Goal: Task Accomplishment & Management: Manage account settings

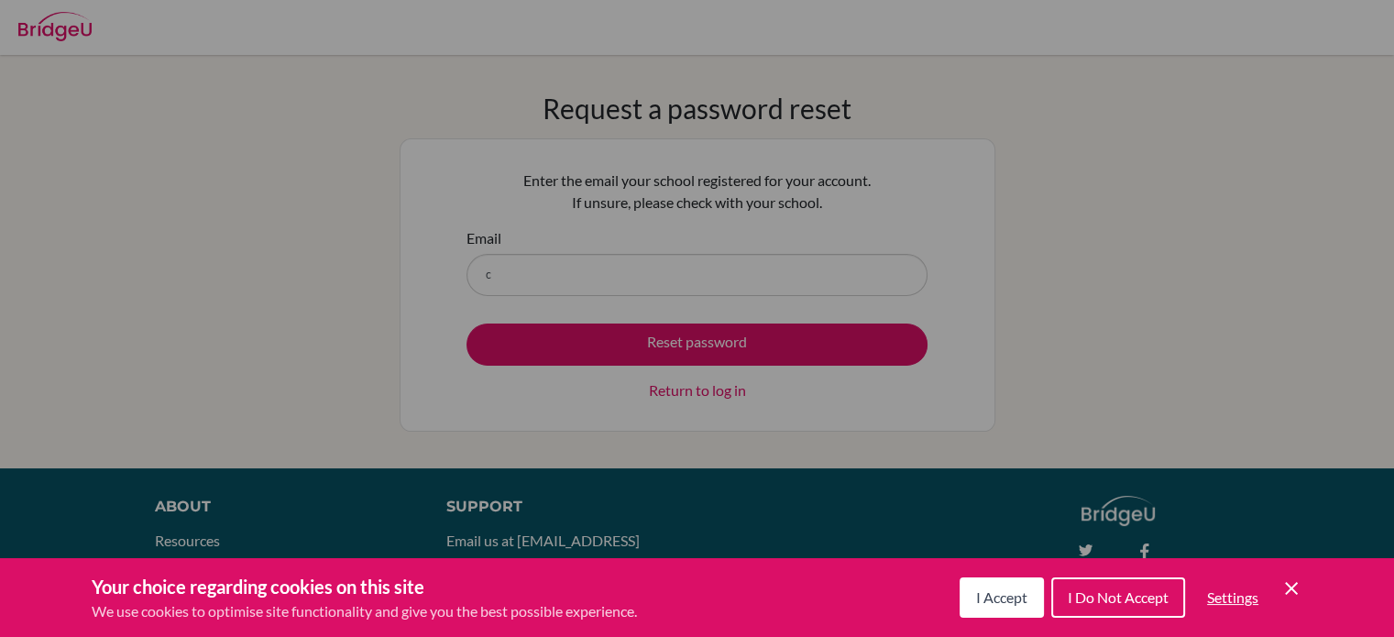
click at [978, 597] on span "I Accept" at bounding box center [1001, 596] width 51 height 17
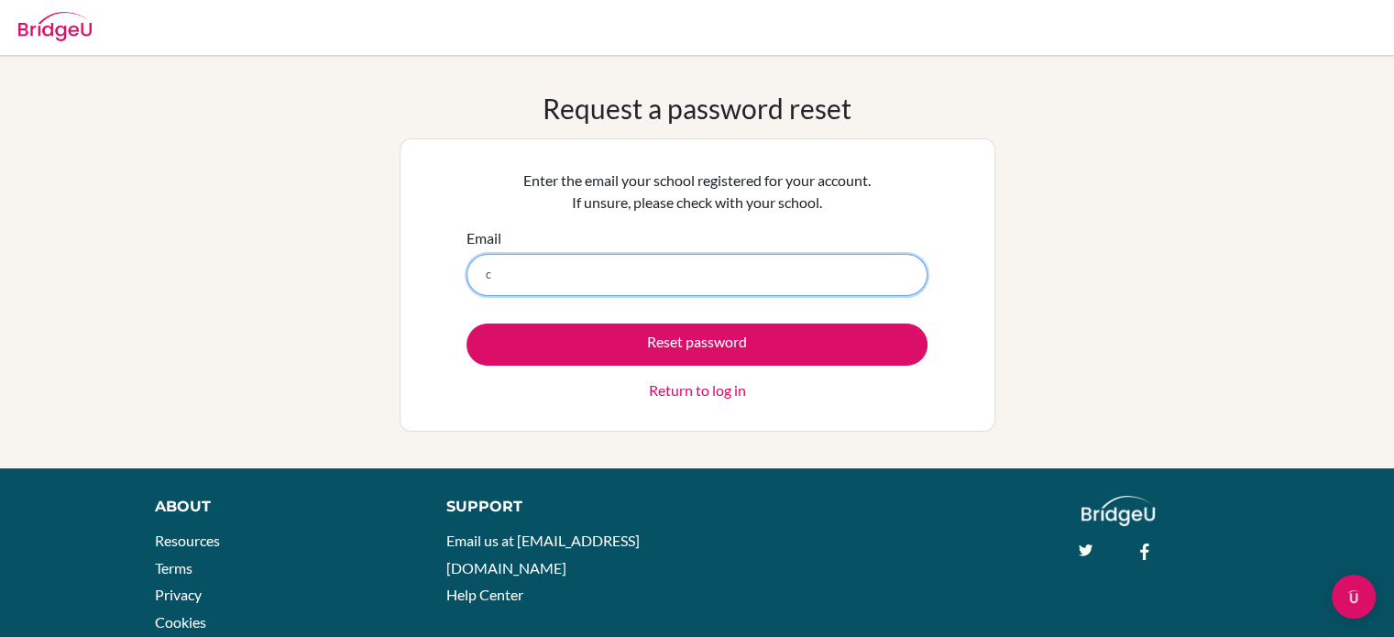
click at [589, 267] on input "c" at bounding box center [696, 275] width 461 height 42
type input "camineros@happydaysfreedom.com"
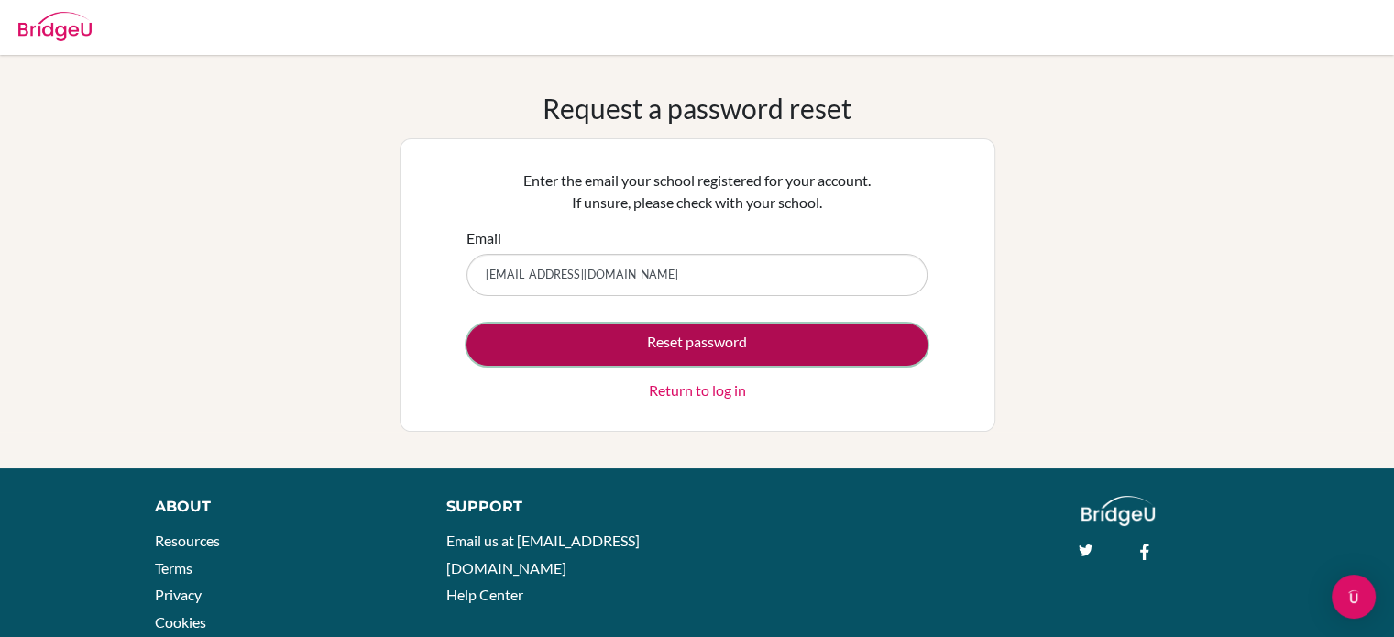
click at [627, 340] on button "Reset password" at bounding box center [696, 344] width 461 height 42
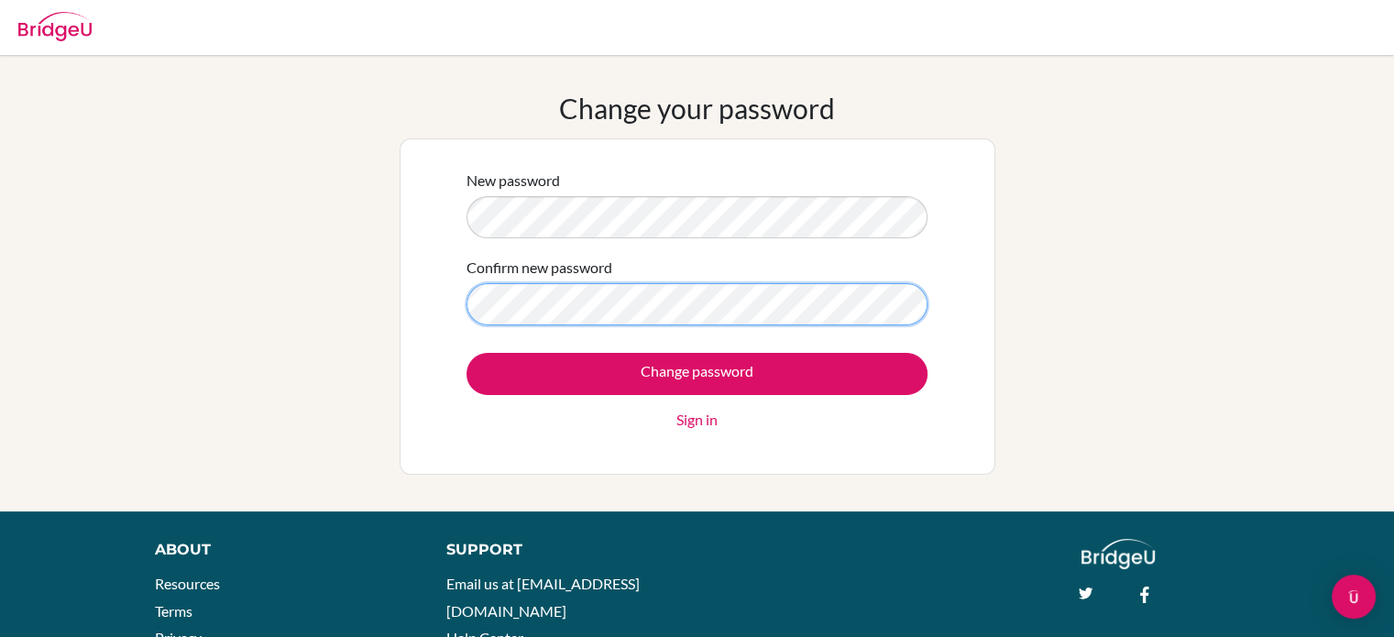
click at [466, 353] on input "Change password" at bounding box center [696, 374] width 461 height 42
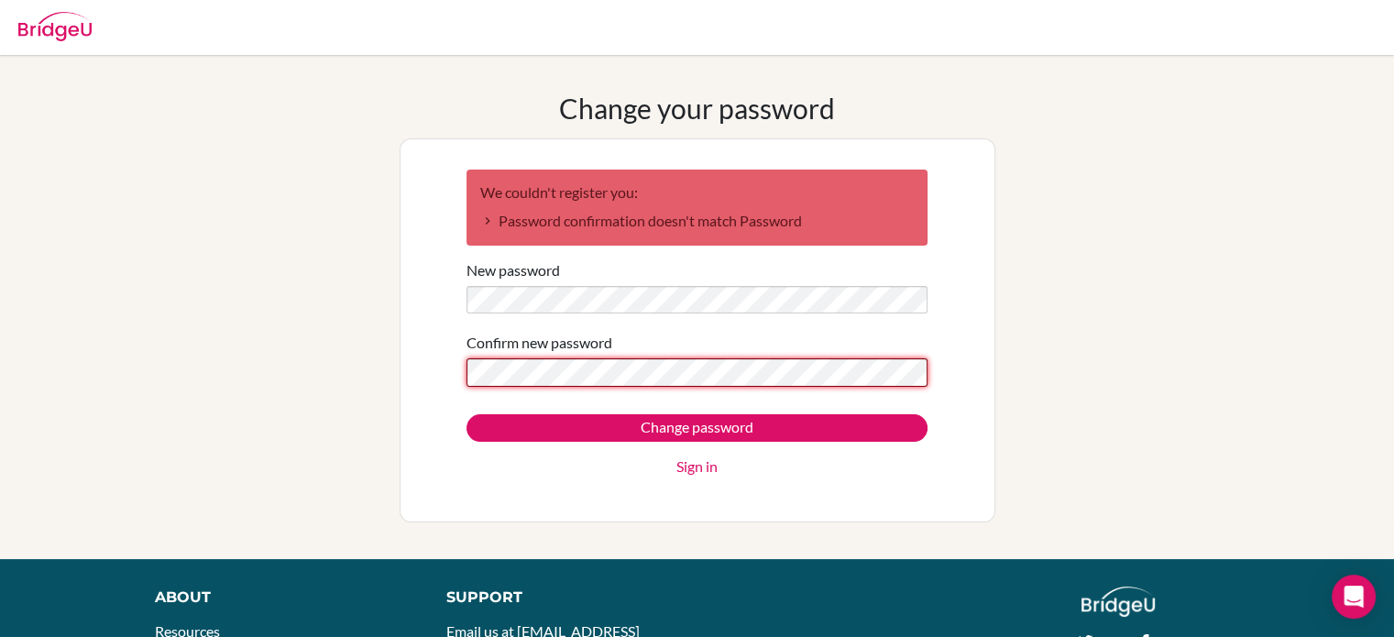
click at [466, 414] on input "Change password" at bounding box center [696, 427] width 461 height 27
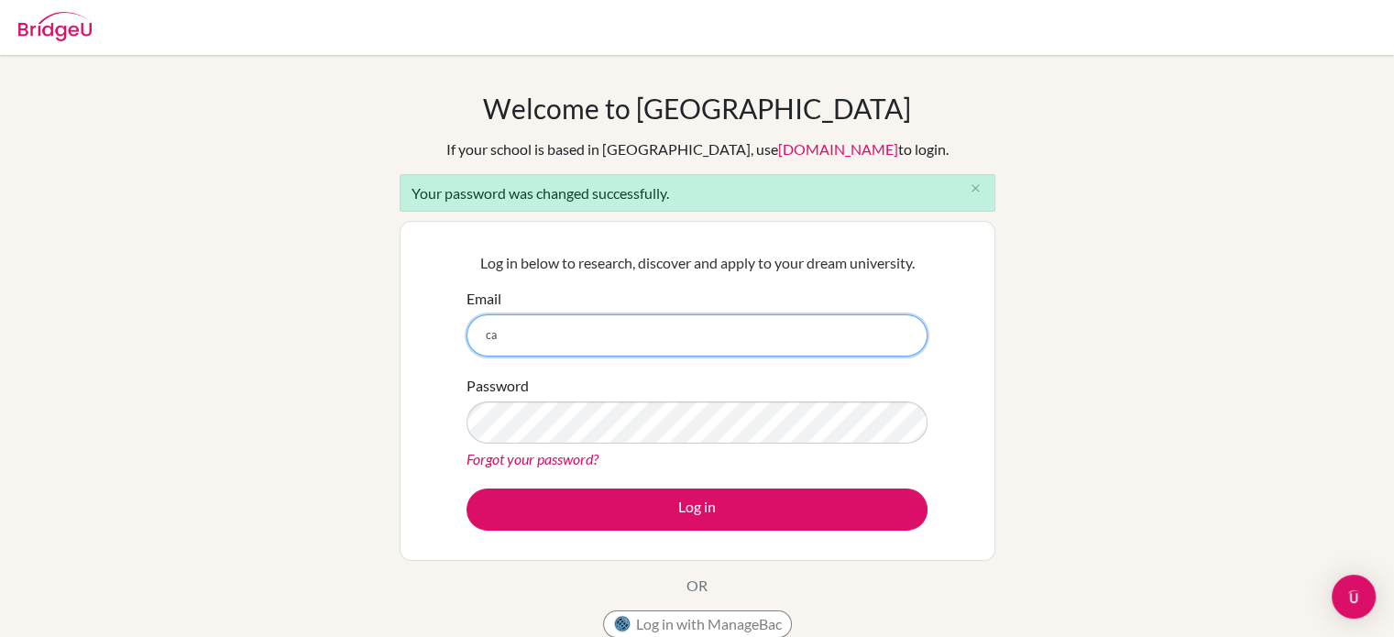
click at [591, 340] on input "ca" at bounding box center [696, 335] width 461 height 42
type input "[EMAIL_ADDRESS][DOMAIN_NAME]"
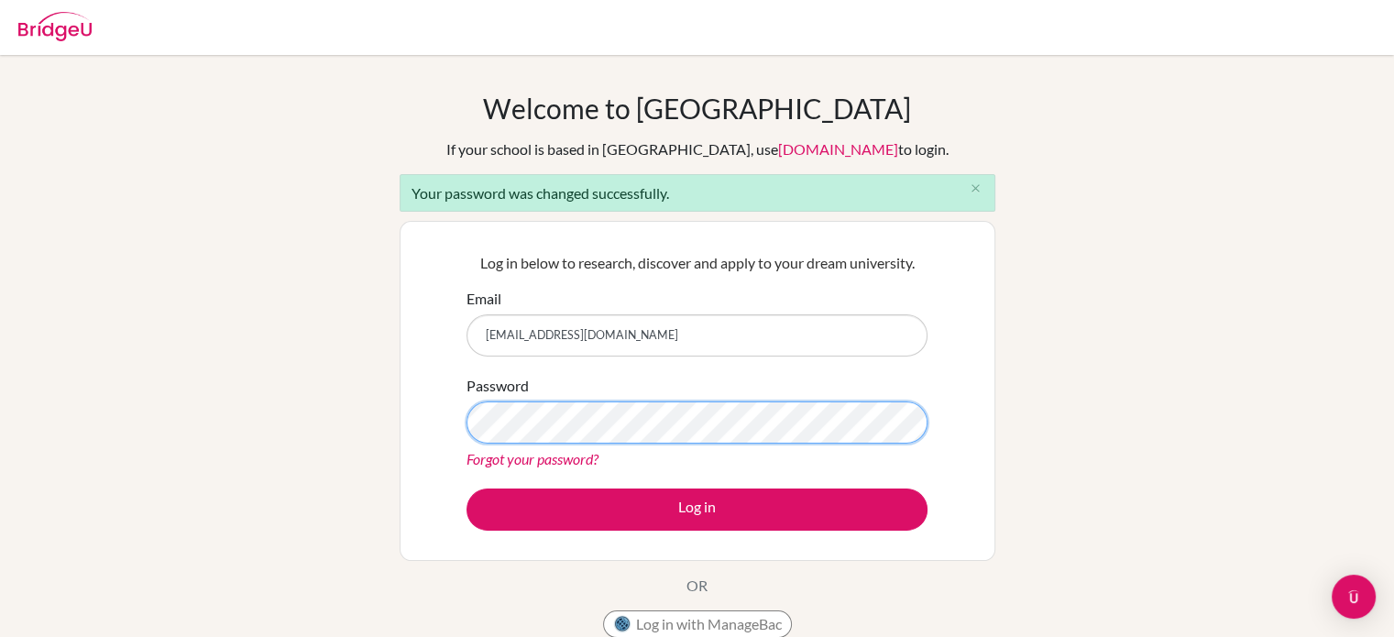
click at [466, 488] on button "Log in" at bounding box center [696, 509] width 461 height 42
